Goal: Obtain resource: Obtain resource

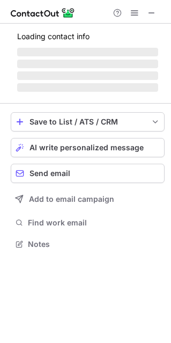
scroll to position [259, 170]
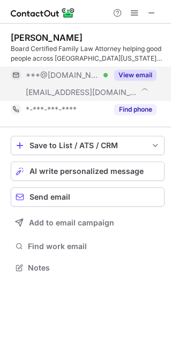
click at [138, 73] on button "View email" at bounding box center [135, 75] width 42 height 11
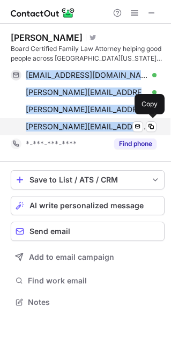
drag, startPoint x: 23, startPoint y: 69, endPoint x: 148, endPoint y: 133, distance: 140.5
click at [148, 133] on div "jhfamilylaw@gmail.com Verified Send email Copy jennifer@smithhargrave.com Verif…" at bounding box center [84, 100] width 146 height 69
copy div "jhfamilylaw@gmail.com Verified Send email Copy jennifer@smithhargrave.com Verif…"
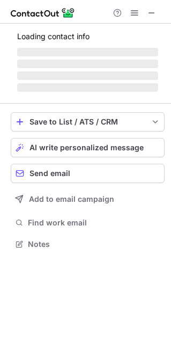
scroll to position [5, 5]
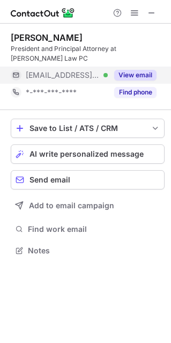
click at [132, 70] on button "View email" at bounding box center [135, 75] width 42 height 11
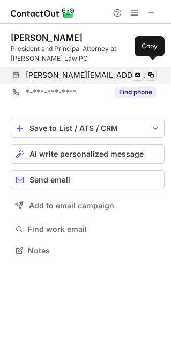
click at [151, 71] on span at bounding box center [151, 75] width 9 height 9
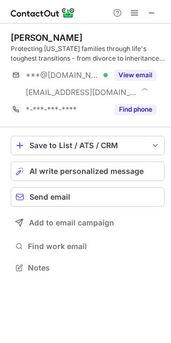
scroll to position [259, 170]
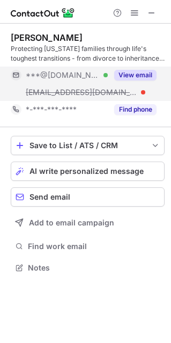
click at [139, 73] on button "View email" at bounding box center [135, 75] width 42 height 11
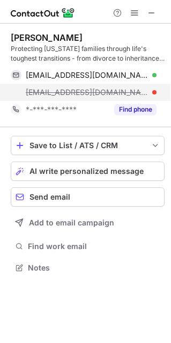
drag, startPoint x: 25, startPoint y: 69, endPoint x: 145, endPoint y: 96, distance: 123.7
click at [145, 96] on div "[EMAIL_ADDRESS][DOMAIN_NAME] Verified Send email Copy [EMAIL_ADDRESS][DOMAIN_NA…" at bounding box center [84, 83] width 146 height 34
copy div "[EMAIL_ADDRESS][DOMAIN_NAME] Verified Send email Copy samah@floridaprobateandfa…"
